Goal: Navigation & Orientation: Find specific page/section

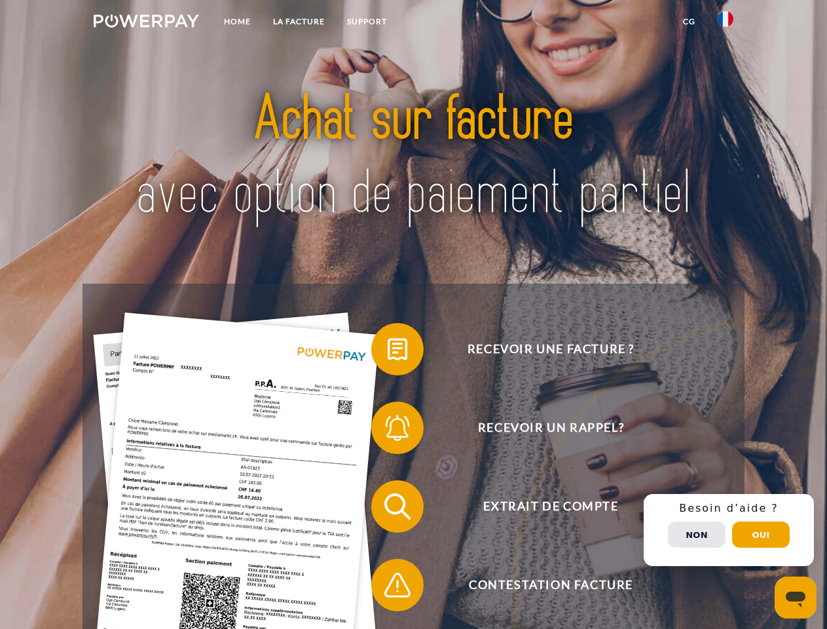
click at [146, 23] on img at bounding box center [146, 20] width 105 height 13
click at [726, 23] on img at bounding box center [726, 19] width 16 height 16
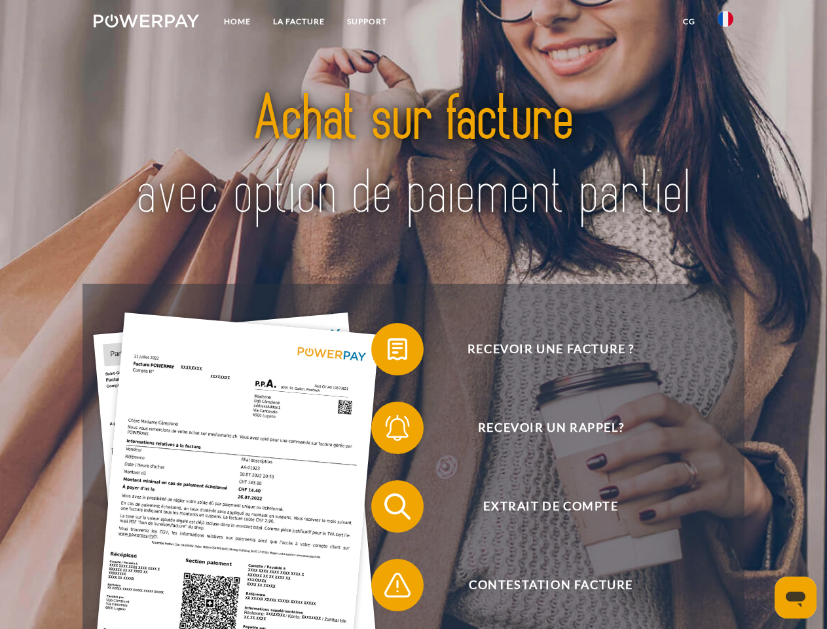
click at [689, 22] on link "CG" at bounding box center [689, 22] width 35 height 24
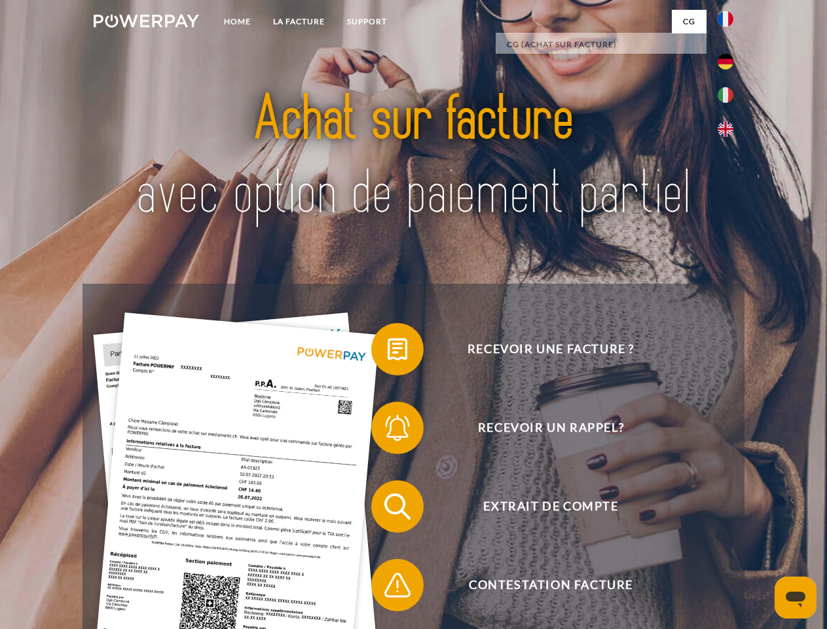
click at [388, 352] on span at bounding box center [377, 348] width 65 height 65
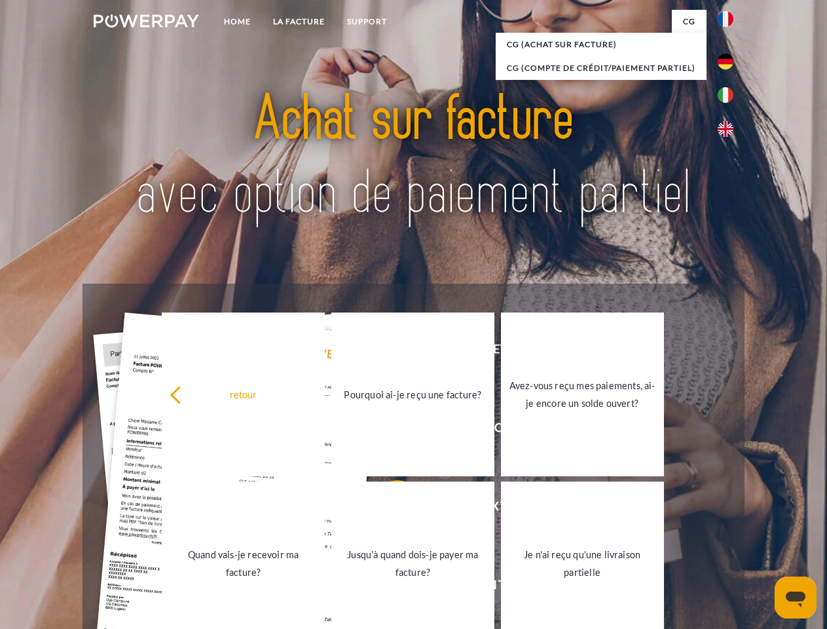
click at [388, 430] on link "Pourquoi ai-je reçu une facture?" at bounding box center [412, 394] width 163 height 164
click at [388, 509] on span at bounding box center [377, 506] width 65 height 65
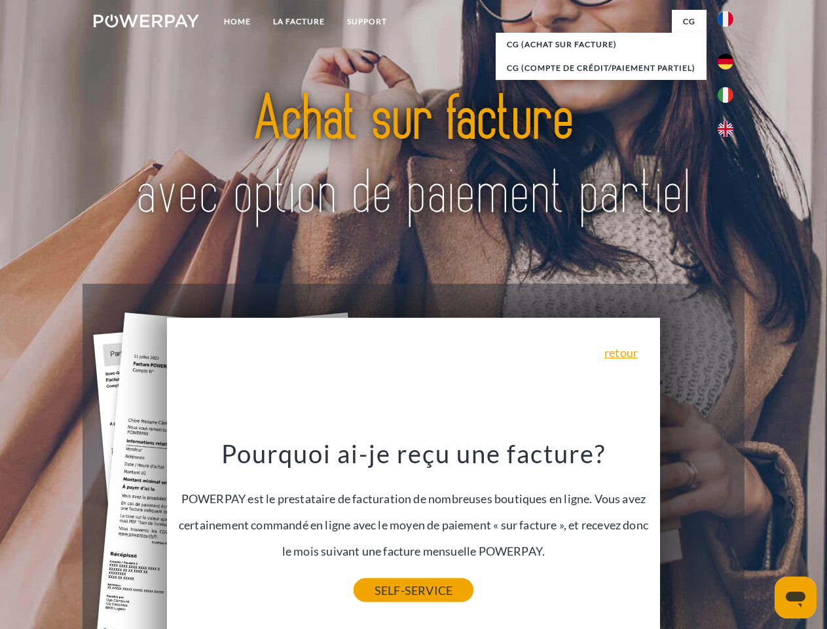
click at [388, 587] on link "SELF-SERVICE" at bounding box center [414, 590] width 120 height 24
click at [729, 530] on div "Recevoir une facture ? Recevoir un rappel? Extrait de compte retour" at bounding box center [413, 546] width 661 height 524
click at [697, 532] on span "Extrait de compte" at bounding box center [550, 506] width 321 height 52
click at [761, 534] on header "Home LA FACTURE Support" at bounding box center [413, 452] width 827 height 904
